Goal: Communication & Community: Answer question/provide support

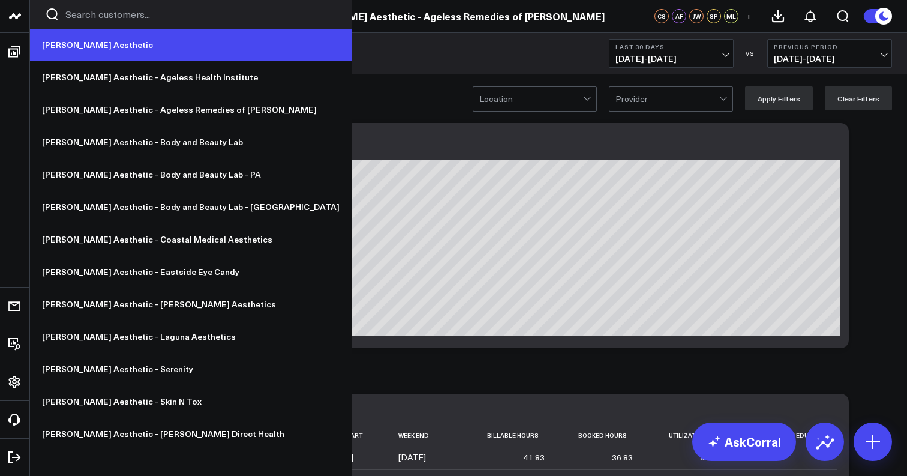
click at [53, 41] on link "[PERSON_NAME] Aesthetic" at bounding box center [191, 45] width 322 height 32
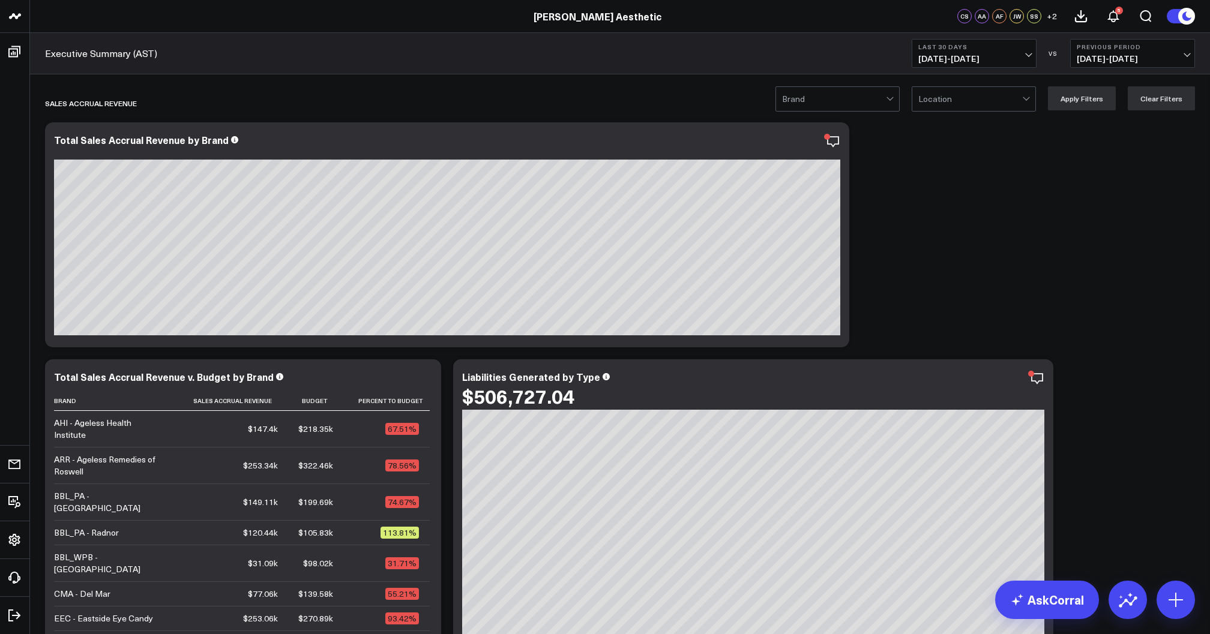
click at [961, 58] on span "08/16/25 - 09/14/25" at bounding box center [974, 59] width 112 height 10
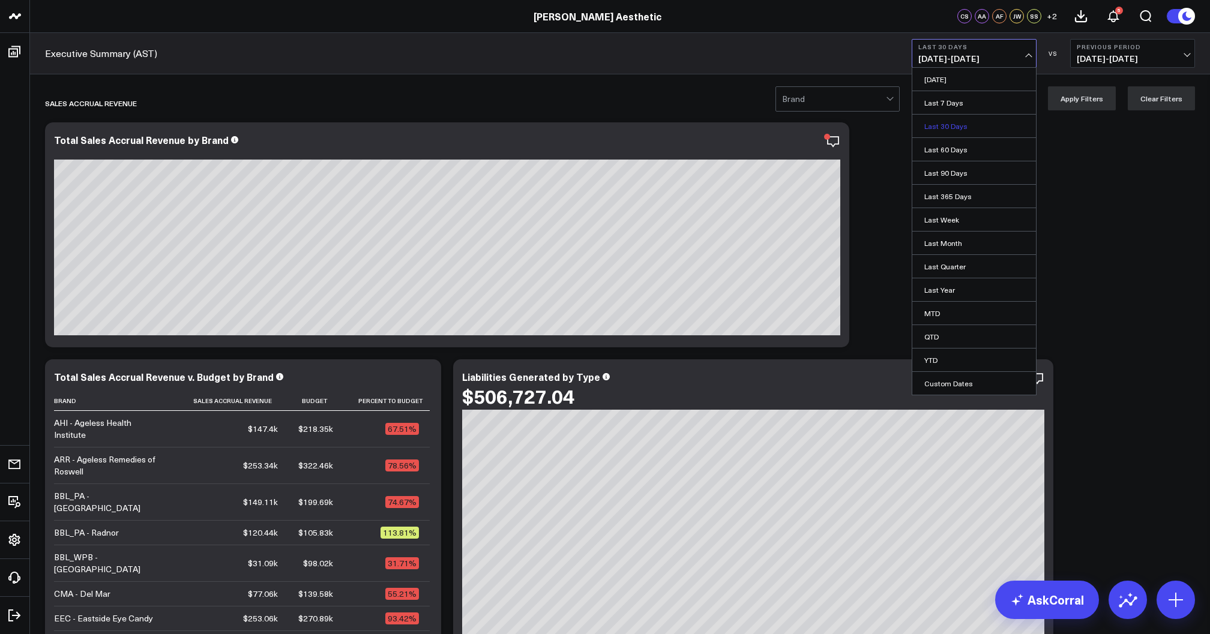
click at [958, 127] on link "Last 30 Days" at bounding box center [974, 126] width 124 height 23
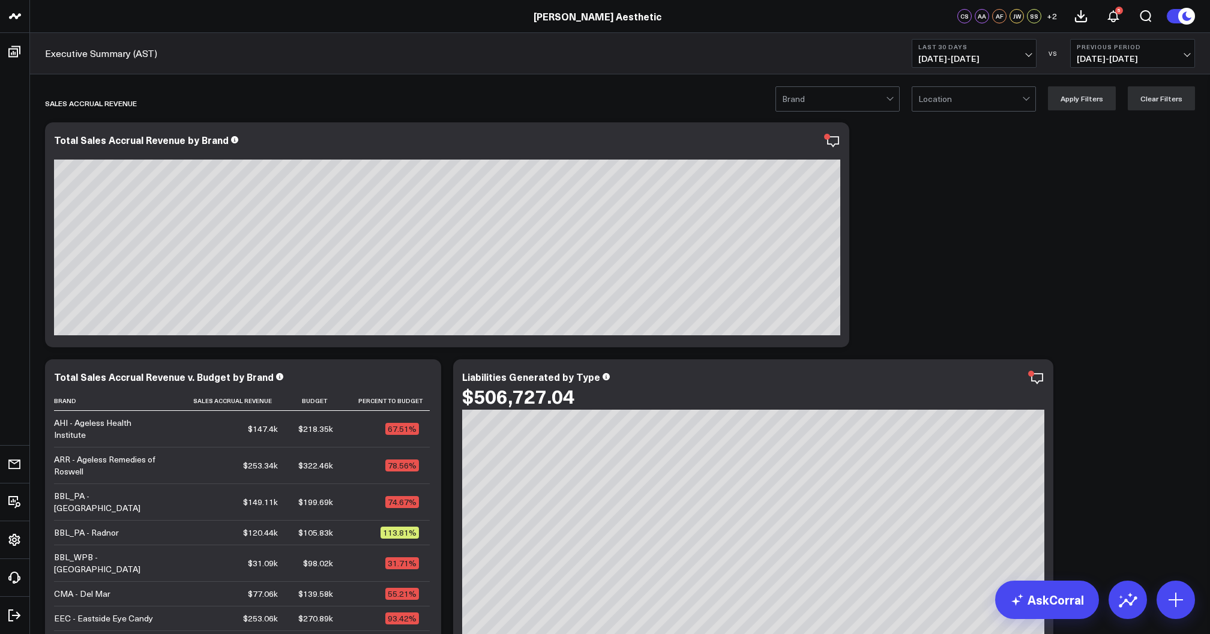
click at [1133, 58] on span "07/17/25 - 08/15/25" at bounding box center [1132, 59] width 112 height 10
click at [1092, 124] on link "YoY" at bounding box center [1132, 126] width 124 height 23
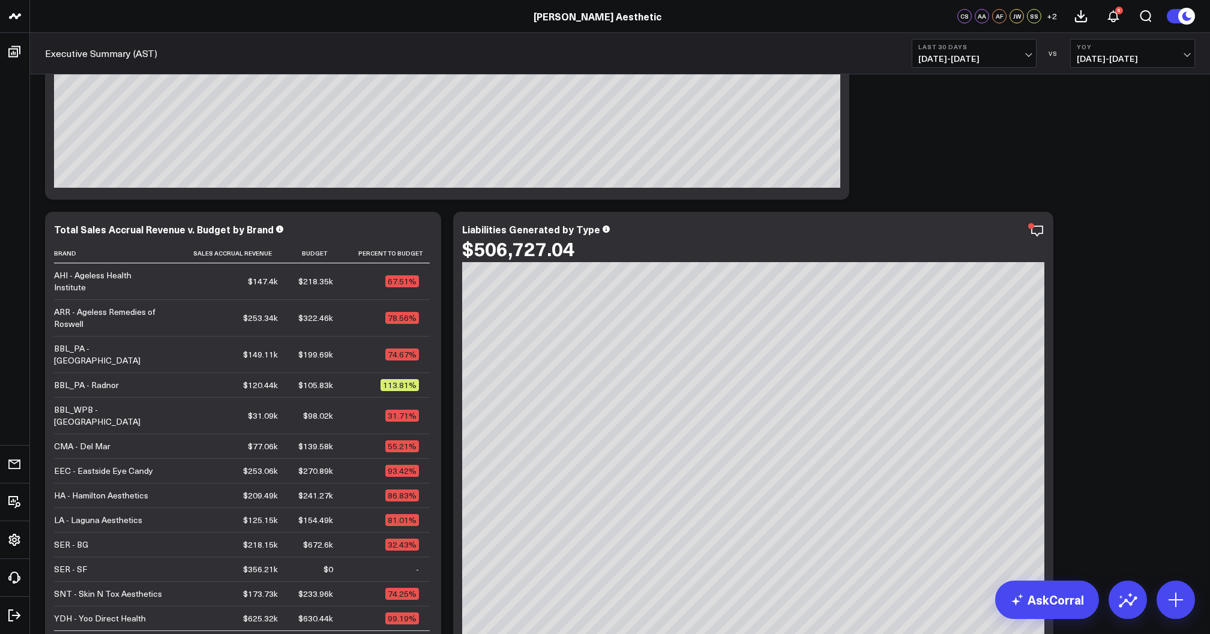
scroll to position [152, 0]
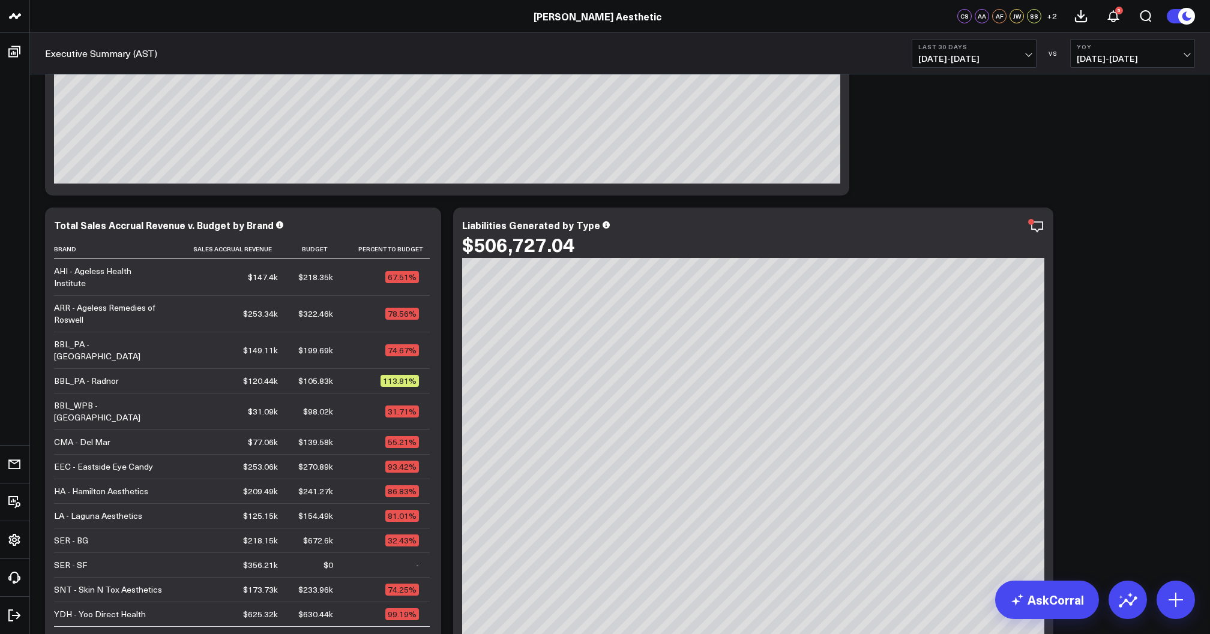
click at [1003, 43] on b "Last 30 Days" at bounding box center [974, 46] width 112 height 7
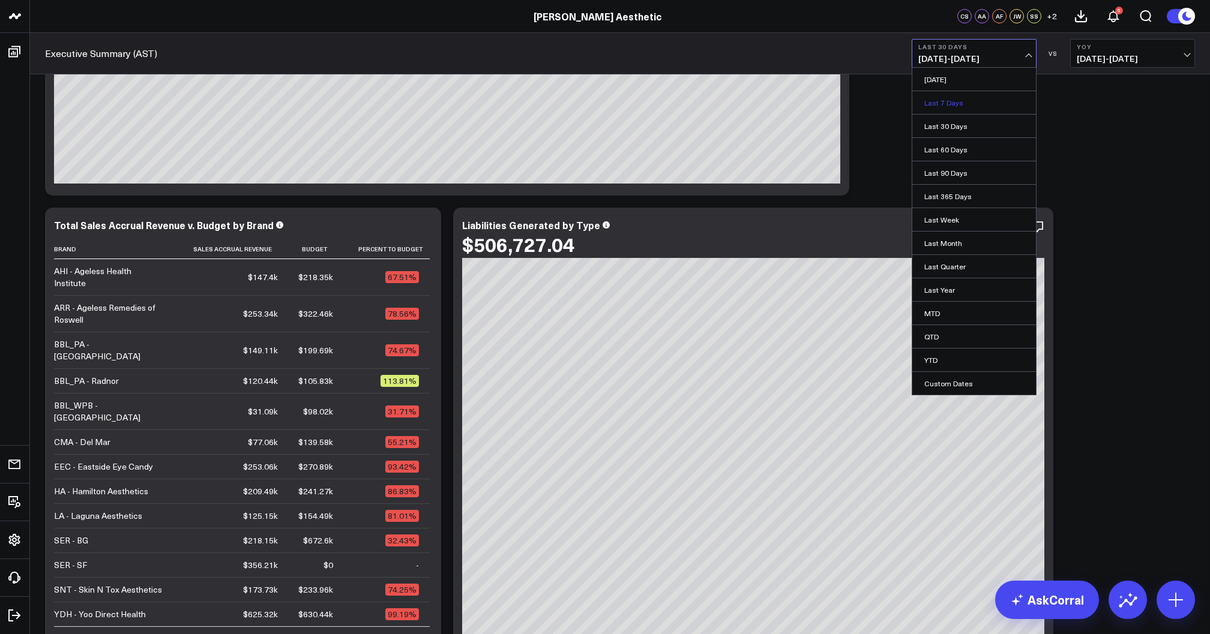
click at [956, 103] on link "Last 7 Days" at bounding box center [974, 102] width 124 height 23
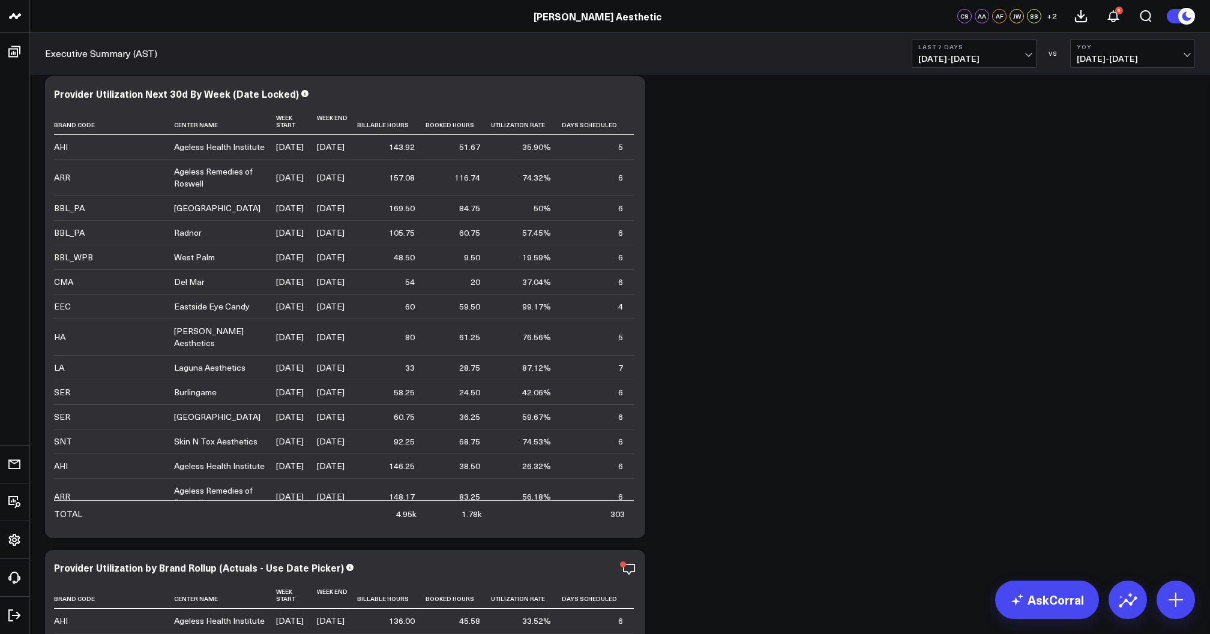
scroll to position [3176, 0]
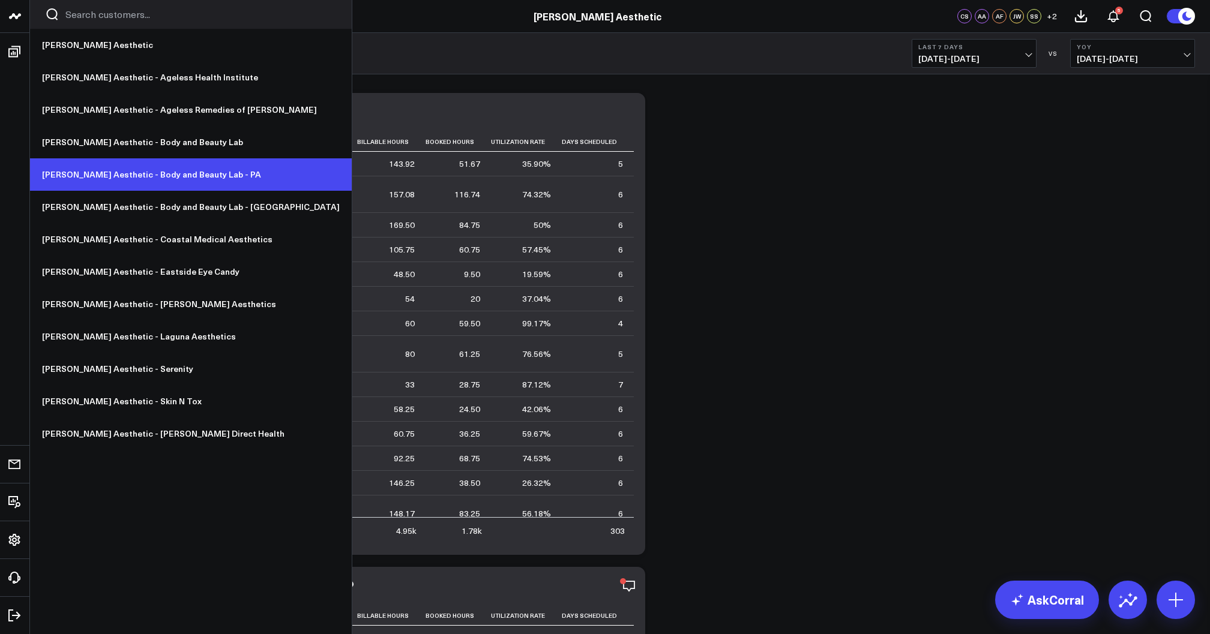
click at [134, 172] on link "[PERSON_NAME] Aesthetic - Body and Beauty Lab - PA" at bounding box center [191, 174] width 322 height 32
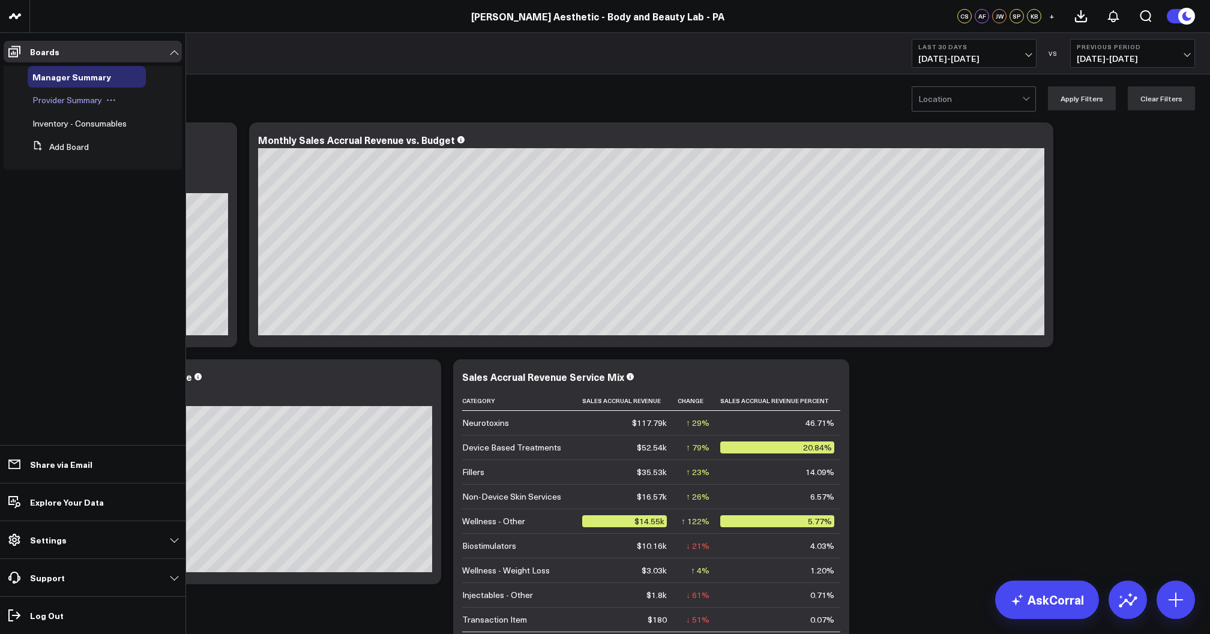
click at [61, 101] on span "Provider Summary" at bounding box center [67, 99] width 70 height 11
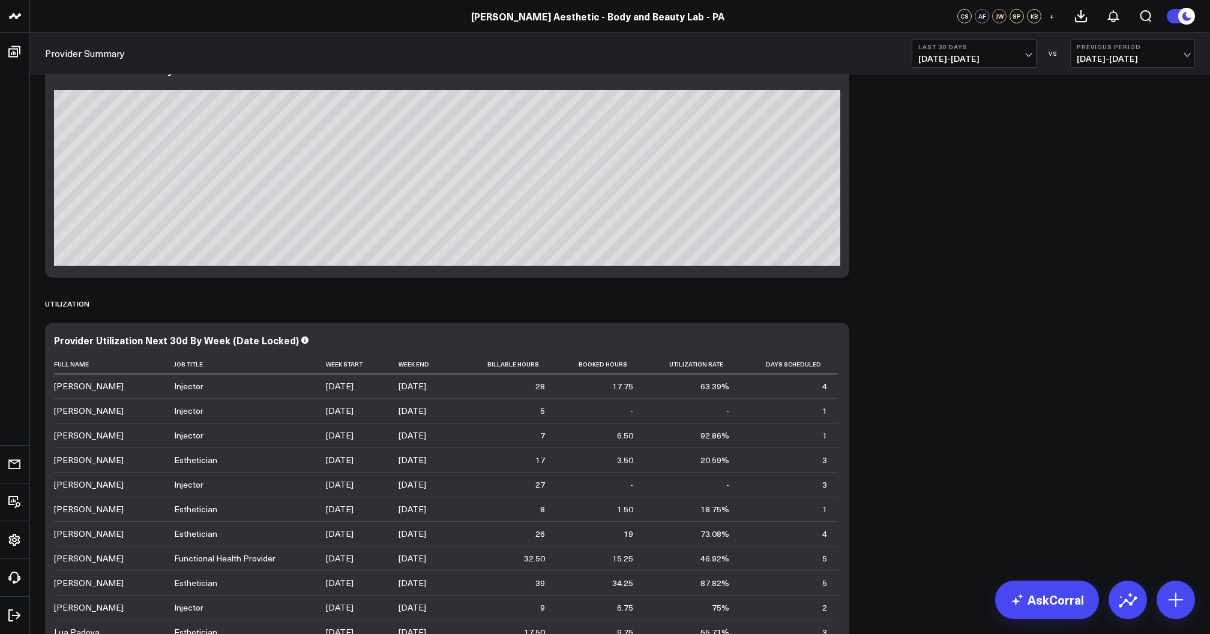
scroll to position [257, 0]
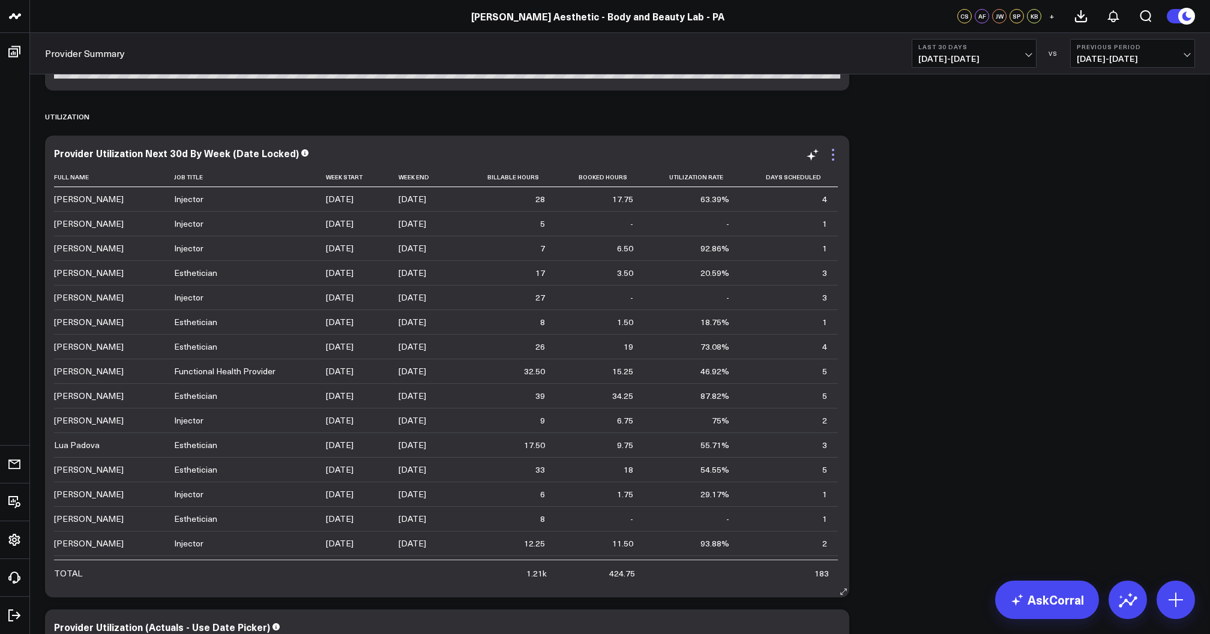
click at [834, 154] on icon at bounding box center [833, 155] width 14 height 14
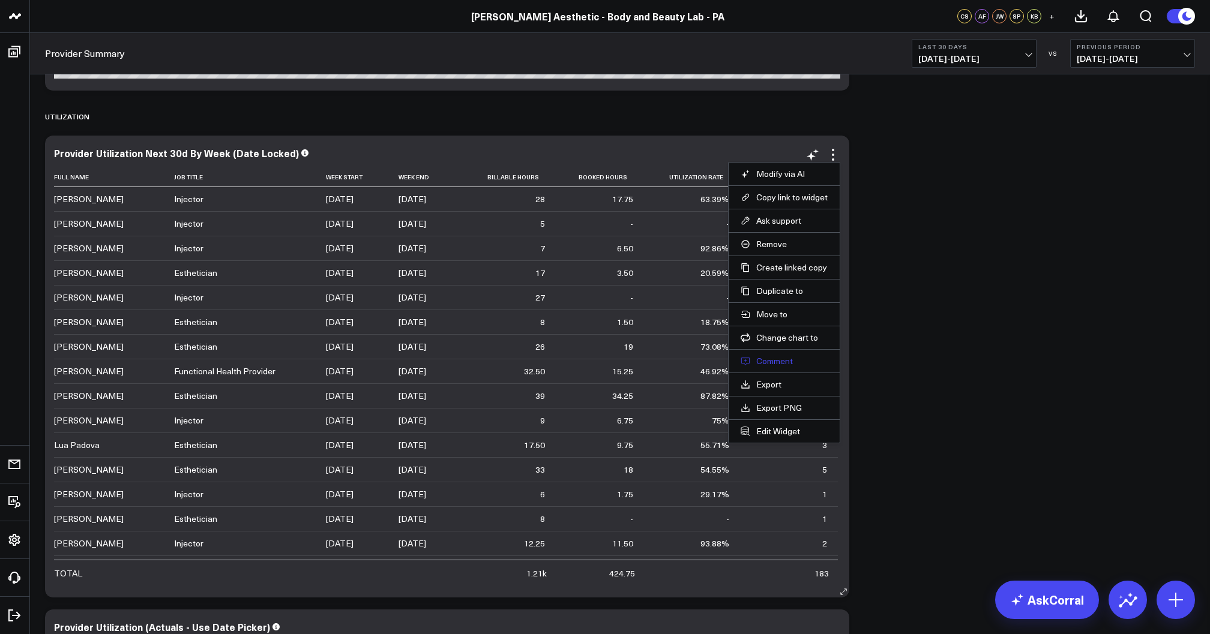
click at [793, 359] on button "Comment" at bounding box center [783, 361] width 87 height 11
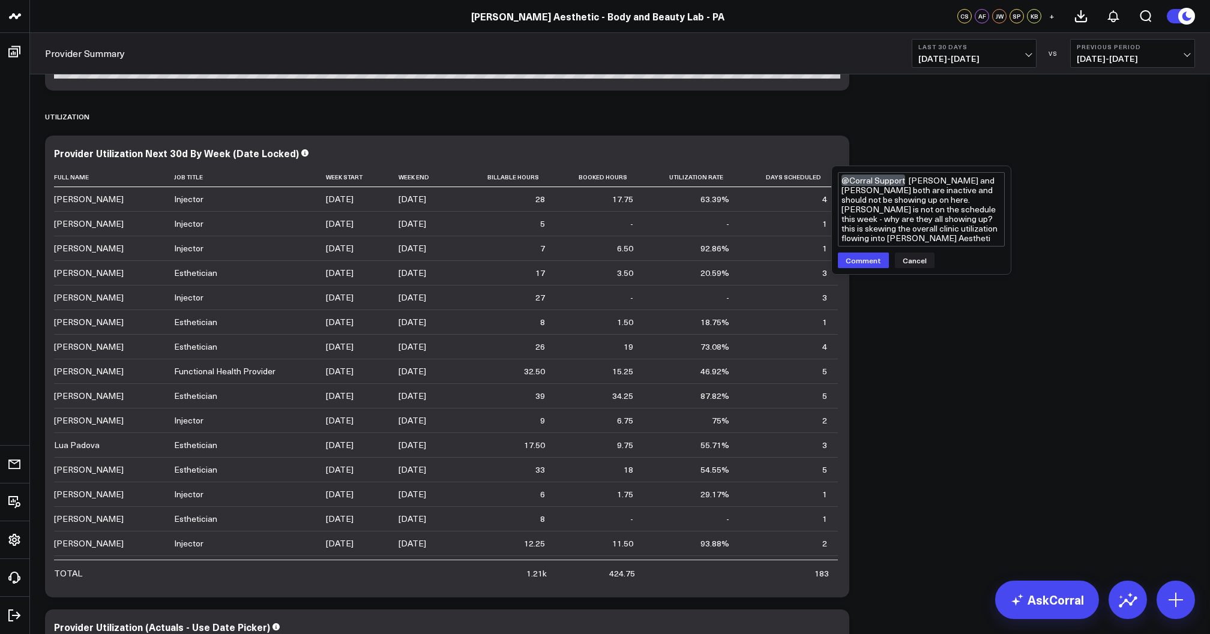
scroll to position [0, 0]
type textarea "@Corral Support Jacqueline and Sandi both are inactive and should not be showin…"
click at [869, 266] on button "Comment" at bounding box center [863, 270] width 51 height 16
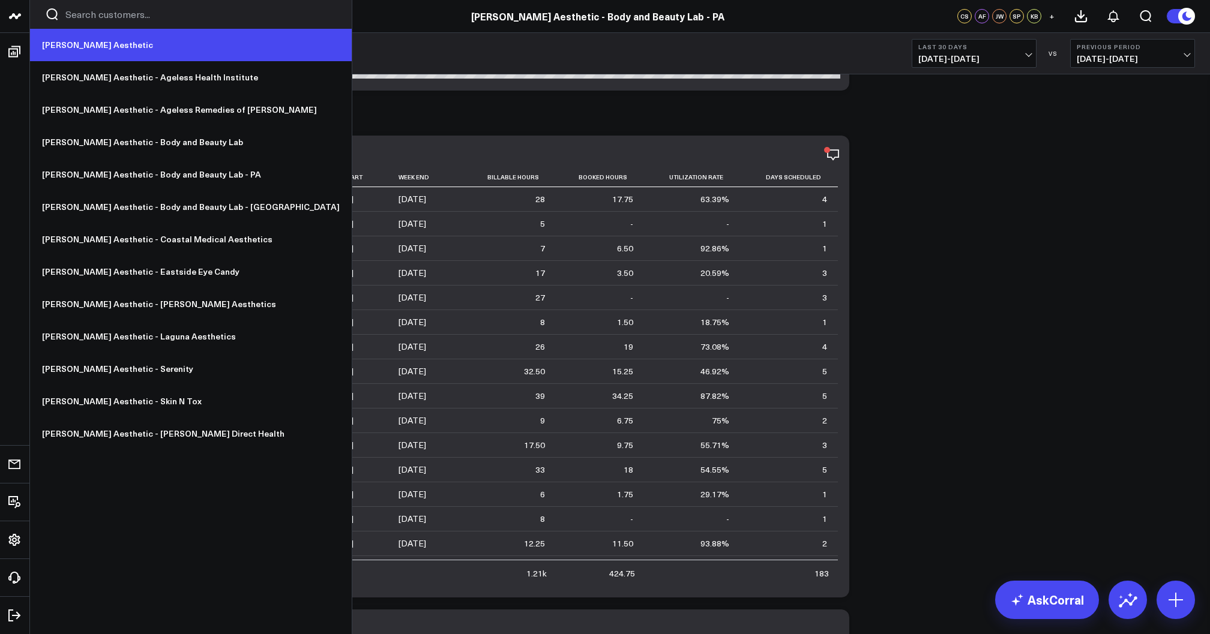
click at [65, 46] on link "[PERSON_NAME] Aesthetic" at bounding box center [191, 45] width 322 height 32
